Goal: Information Seeking & Learning: Understand process/instructions

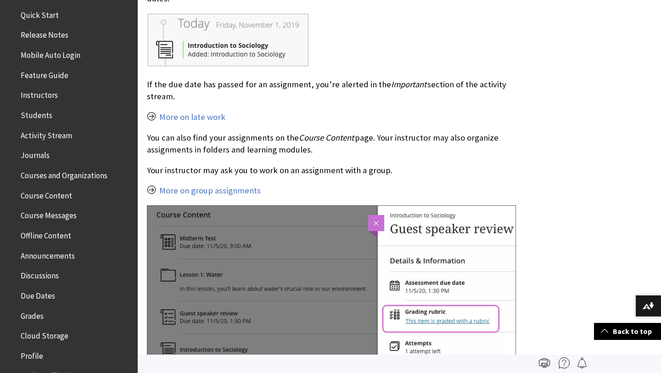
scroll to position [130, 0]
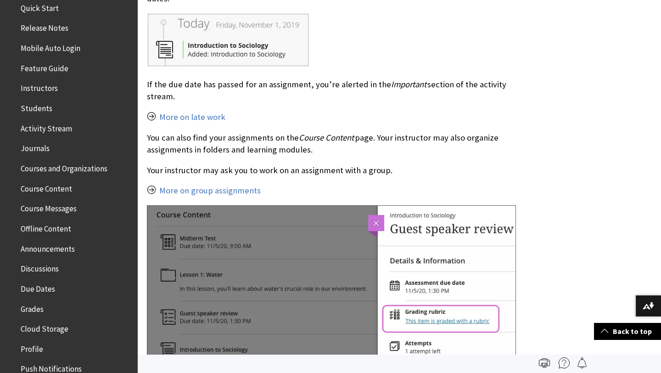
click at [55, 194] on span "Course Content" at bounding box center [71, 189] width 122 height 16
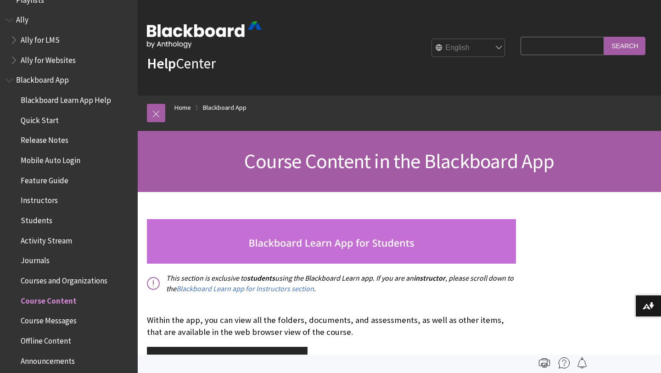
scroll to position [23, 0]
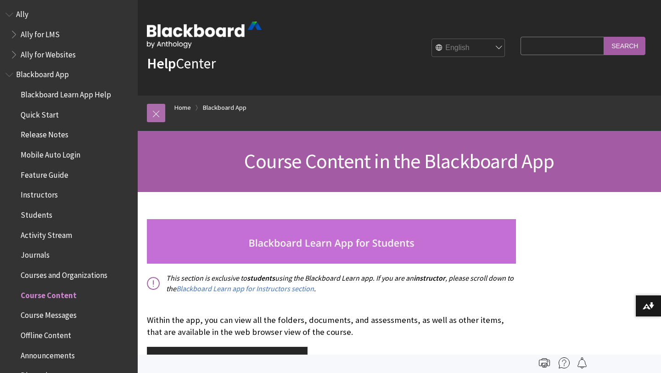
click at [153, 109] on link at bounding box center [156, 113] width 18 height 18
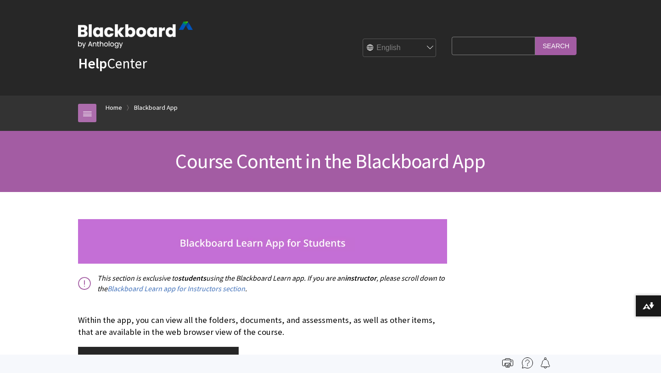
click at [94, 109] on link at bounding box center [87, 113] width 18 height 18
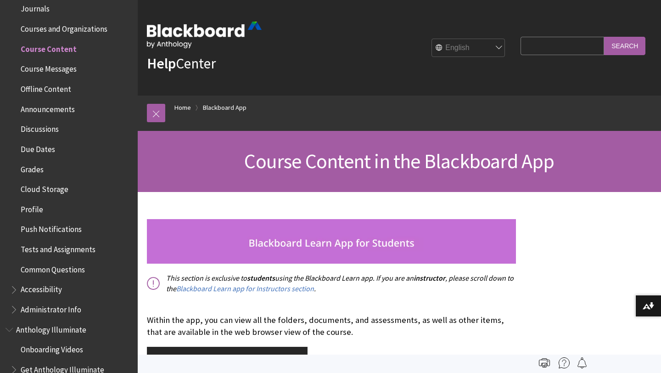
scroll to position [272, 0]
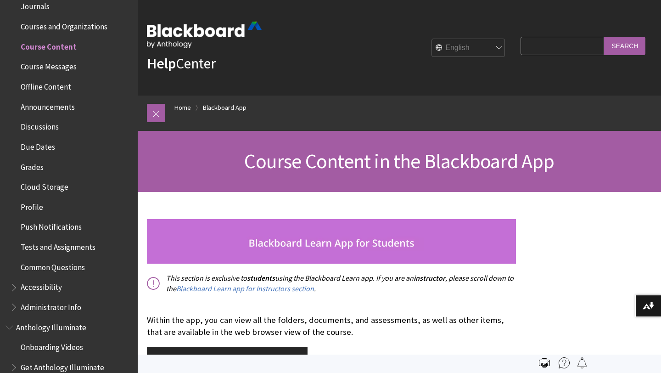
click at [52, 100] on span "Announcements" at bounding box center [48, 105] width 54 height 12
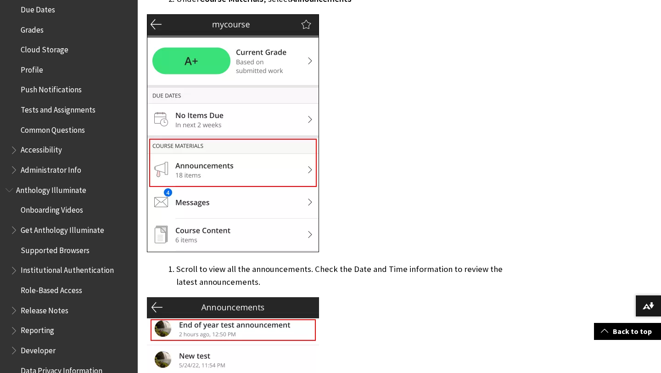
scroll to position [560, 0]
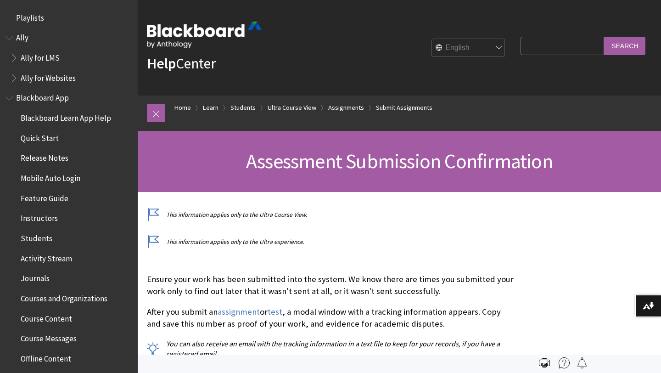
scroll to position [1279, 0]
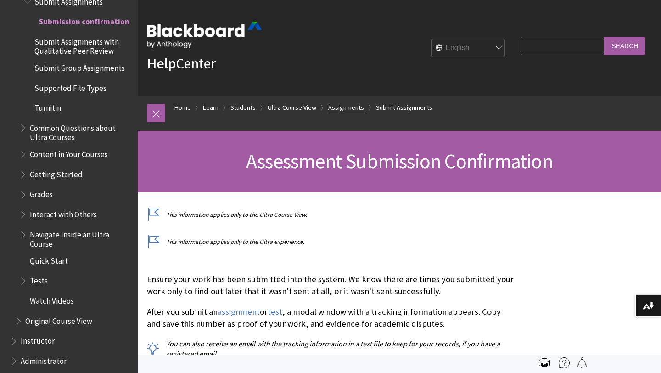
click at [345, 108] on link "Assignments" at bounding box center [346, 107] width 36 height 11
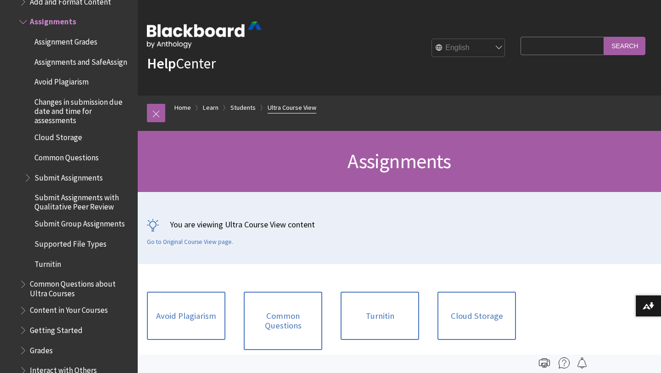
click at [300, 106] on link "Ultra Course View" at bounding box center [291, 107] width 49 height 11
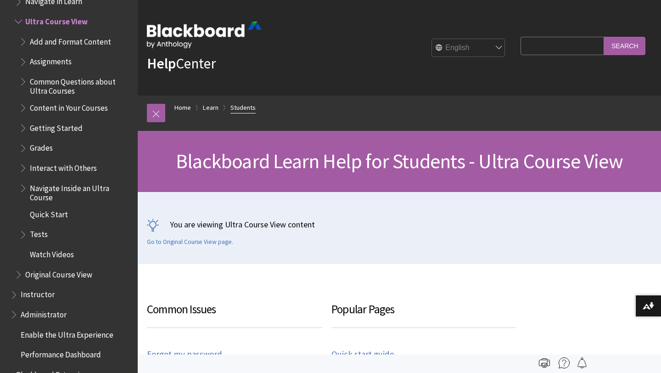
click at [240, 110] on link "Students" at bounding box center [242, 107] width 25 height 11
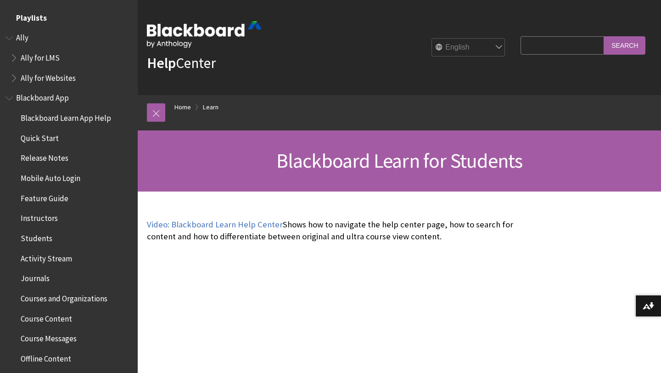
click at [42, 20] on span "Playlists" at bounding box center [31, 16] width 31 height 12
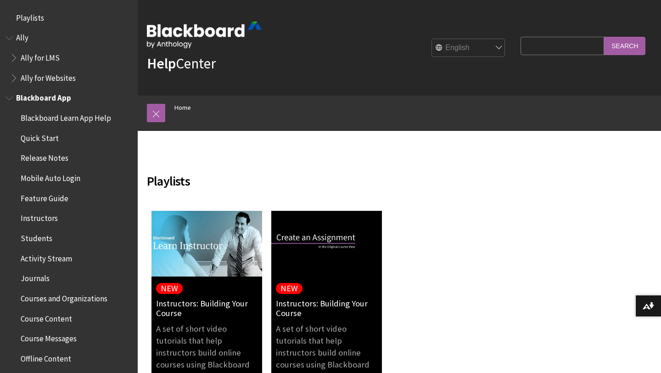
click at [50, 98] on span "Blackboard App" at bounding box center [43, 96] width 55 height 12
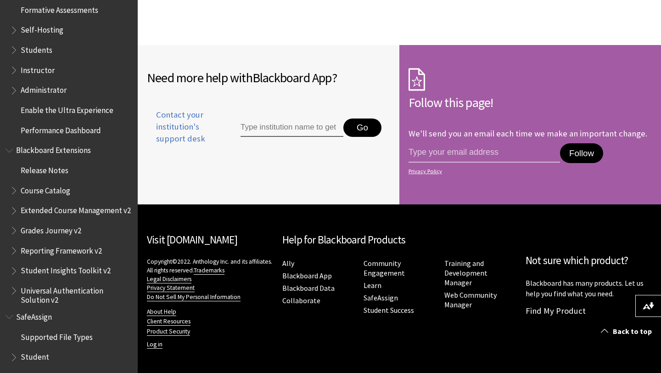
scroll to position [897, 0]
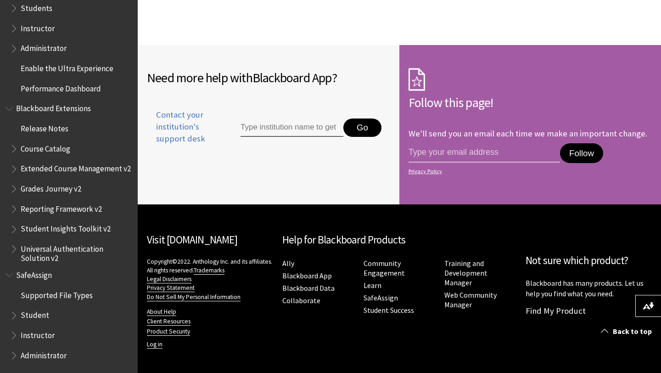
click at [38, 334] on span "Instructor" at bounding box center [38, 333] width 34 height 12
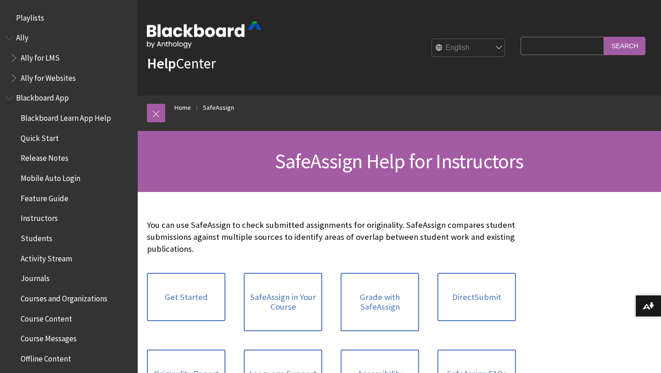
scroll to position [1057, 0]
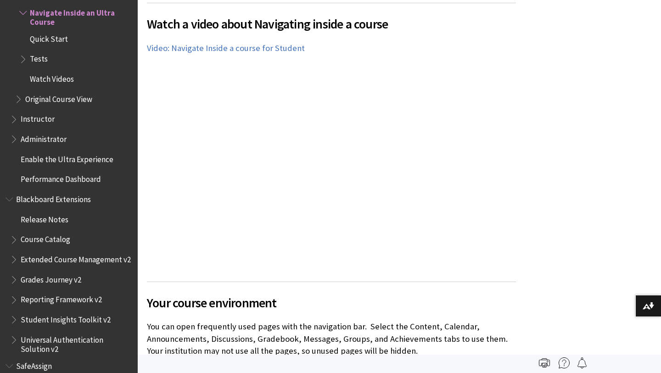
scroll to position [397, 0]
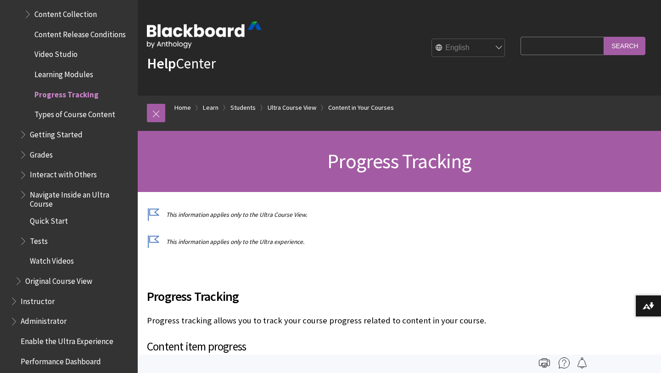
scroll to position [1199, 0]
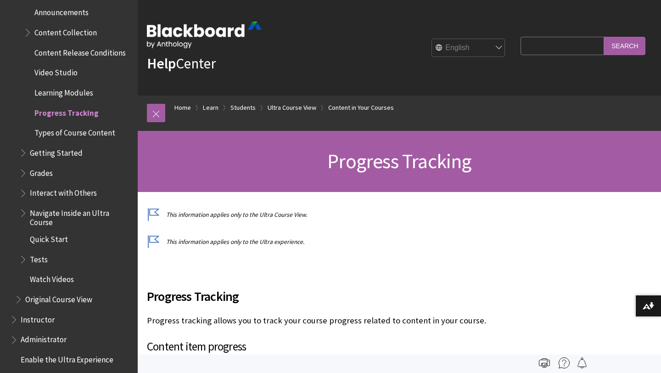
click at [82, 95] on span "Learning Modules" at bounding box center [63, 91] width 59 height 12
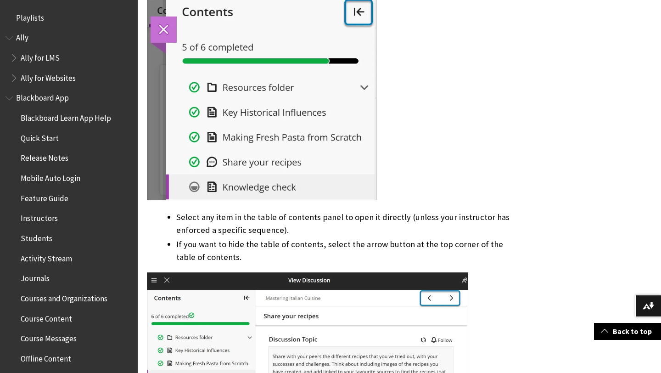
click at [175, 27] on img at bounding box center [261, 99] width 229 height 200
click at [170, 28] on img at bounding box center [261, 99] width 229 height 200
